Goal: Transaction & Acquisition: Book appointment/travel/reservation

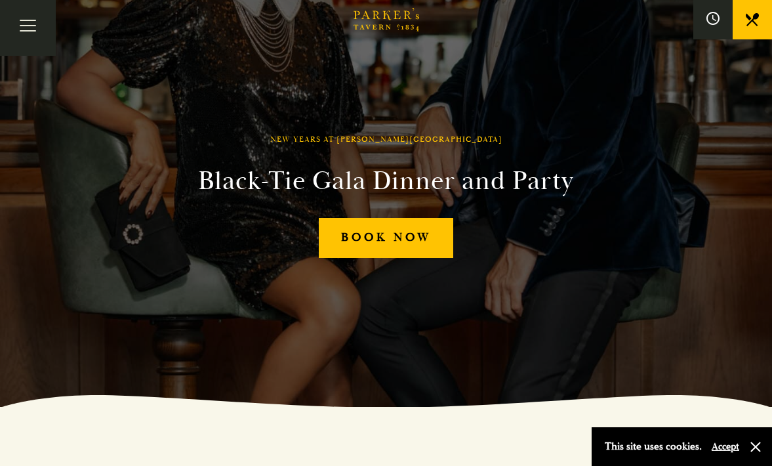
scroll to position [47, 0]
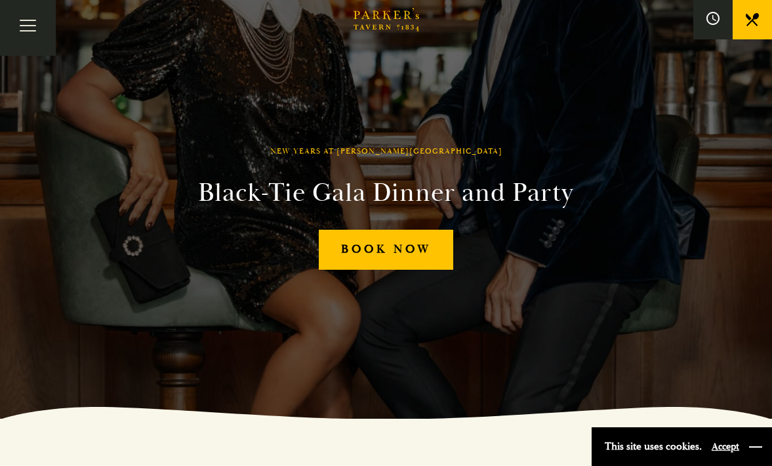
click at [761, 448] on button "button" at bounding box center [755, 446] width 13 height 13
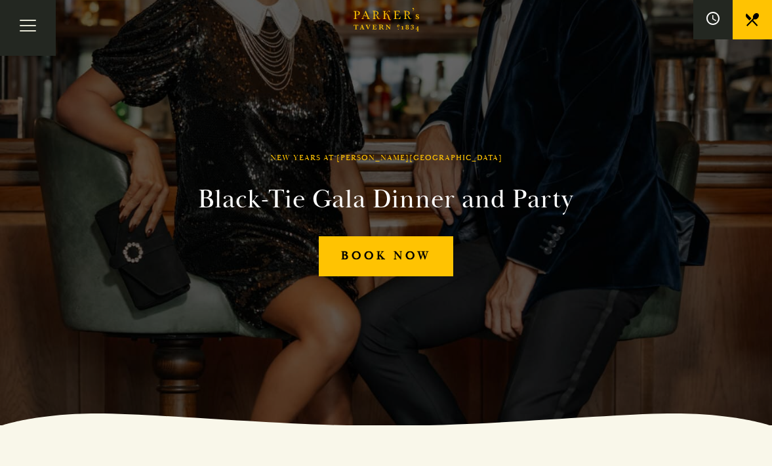
scroll to position [0, 0]
